Goal: Task Accomplishment & Management: Manage account settings

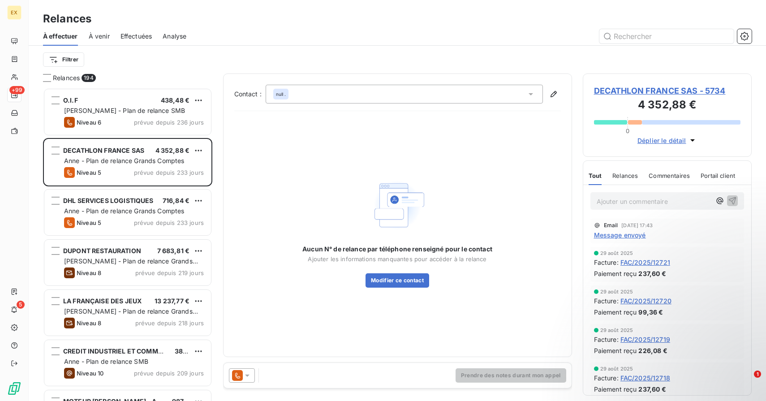
scroll to position [313, 169]
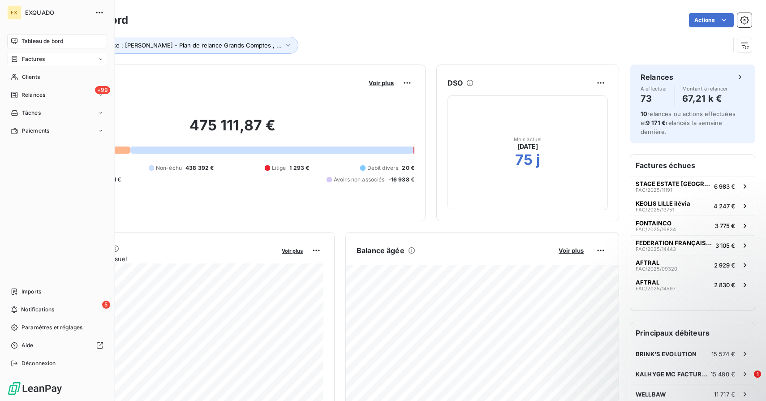
click at [28, 65] on div "Factures" at bounding box center [57, 59] width 100 height 14
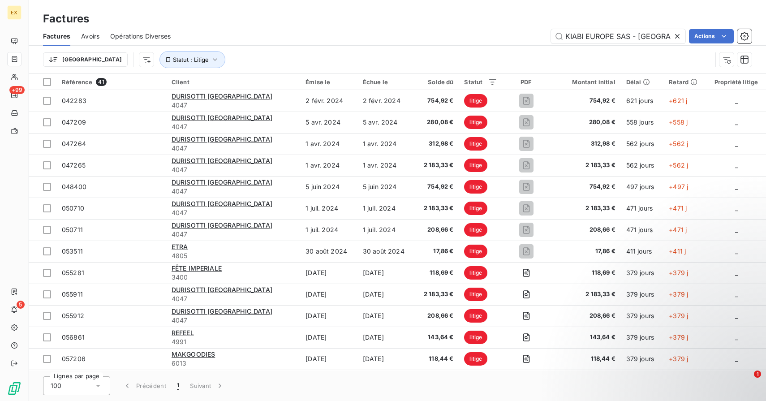
scroll to position [0, 26]
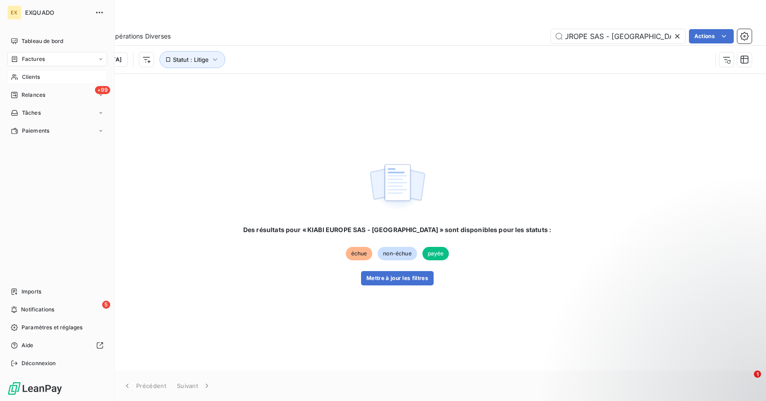
type input "KIABI EUROPE SAS - Aulnay-sous-Bois"
click at [14, 75] on icon at bounding box center [14, 77] width 6 height 6
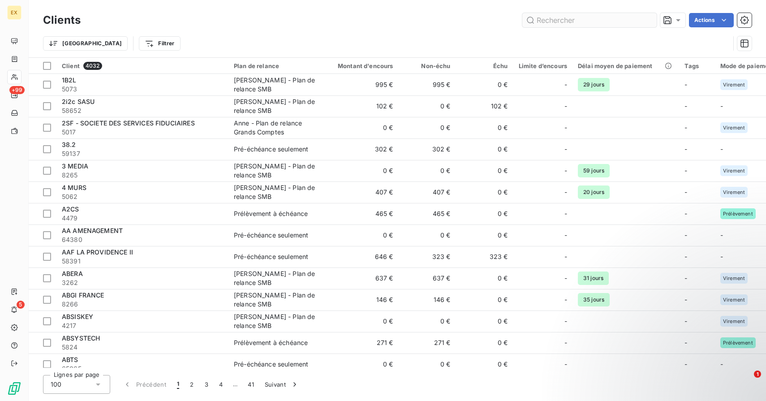
click at [560, 18] on input "text" at bounding box center [590, 20] width 134 height 14
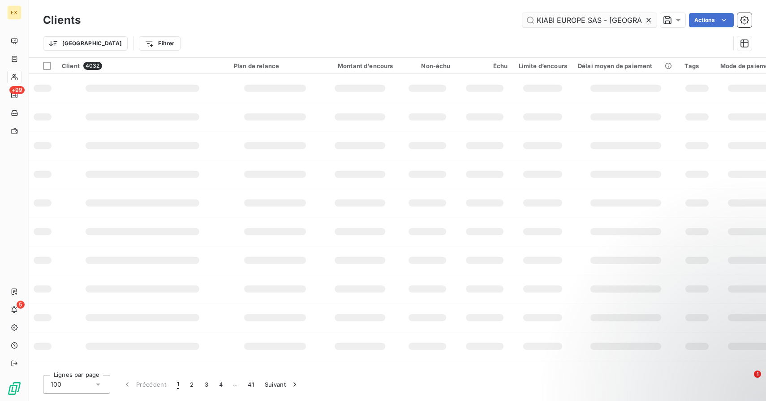
scroll to position [0, 26]
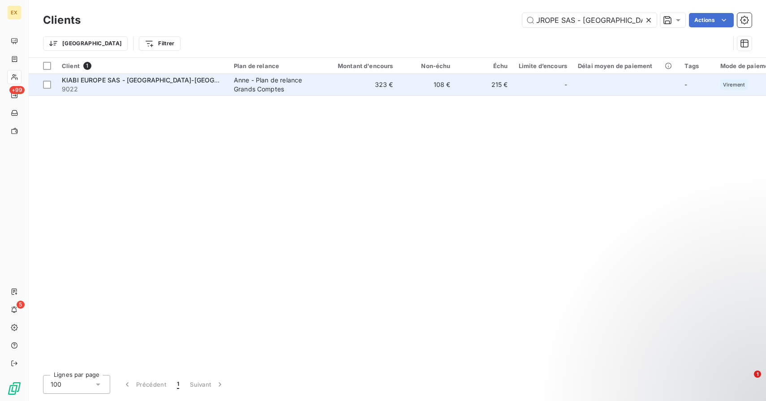
type input "KIABI EUROPE SAS - Aulnay-sous-Bois"
click at [181, 90] on span "9022" at bounding box center [142, 89] width 161 height 9
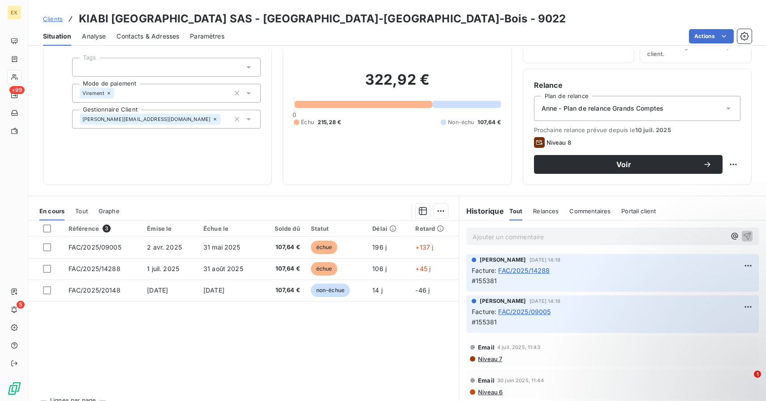
scroll to position [57, 0]
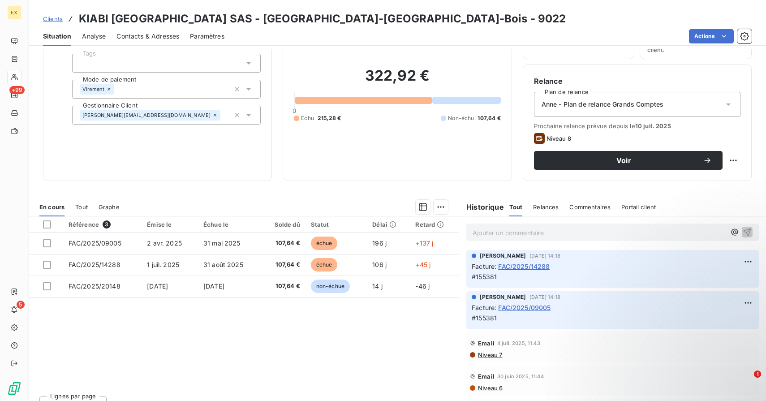
click at [509, 235] on p "Ajouter un commentaire ﻿" at bounding box center [599, 232] width 253 height 11
click at [519, 234] on p "En échanges" at bounding box center [599, 232] width 253 height 10
